Goal: Information Seeking & Learning: Learn about a topic

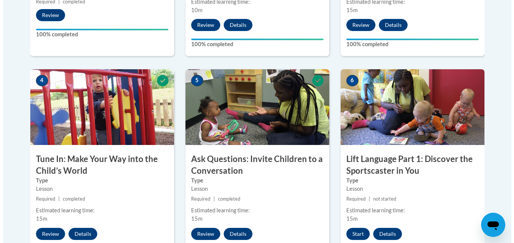
scroll to position [419, 0]
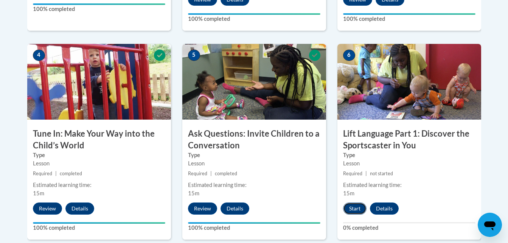
click at [353, 207] on button "Start" at bounding box center [354, 208] width 23 height 12
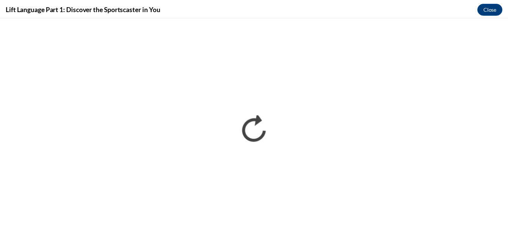
scroll to position [0, 0]
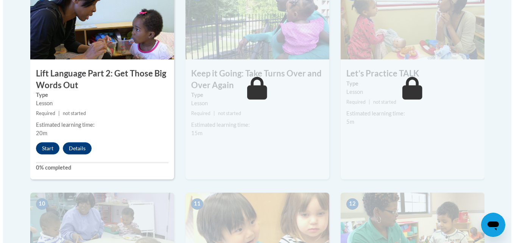
scroll to position [691, 0]
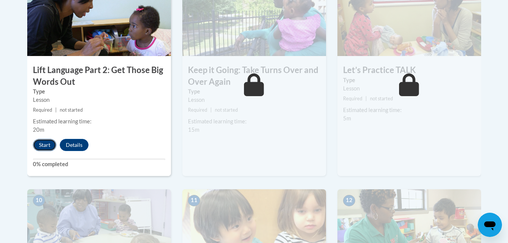
click at [45, 142] on button "Start" at bounding box center [44, 145] width 23 height 12
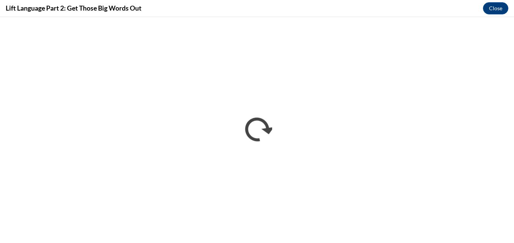
scroll to position [0, 0]
